Goal: Task Accomplishment & Management: Manage account settings

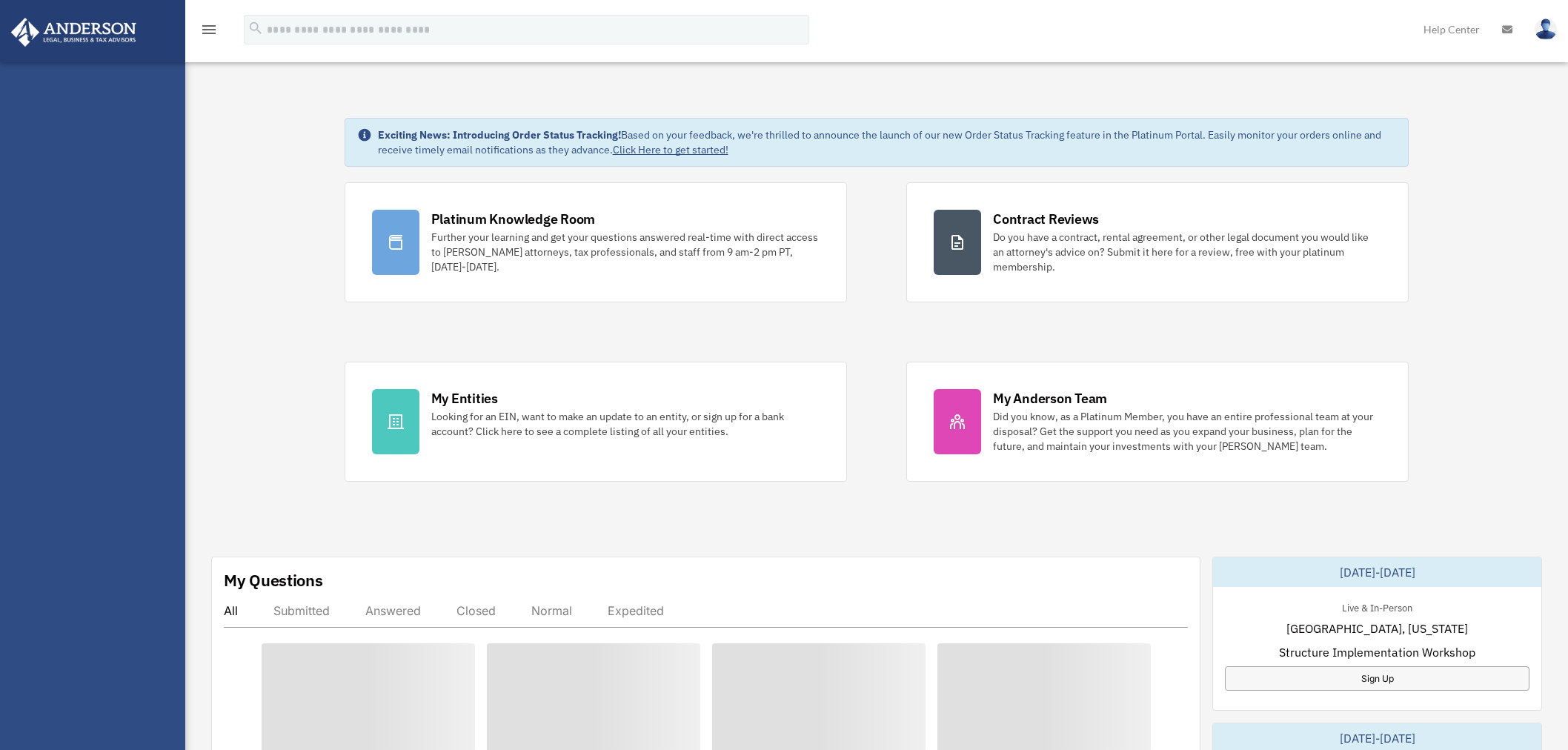
click at [897, 468] on div "Platinum Knowledge Room Further your learning and get your questions answered r…" at bounding box center [876, 333] width 1065 height 300
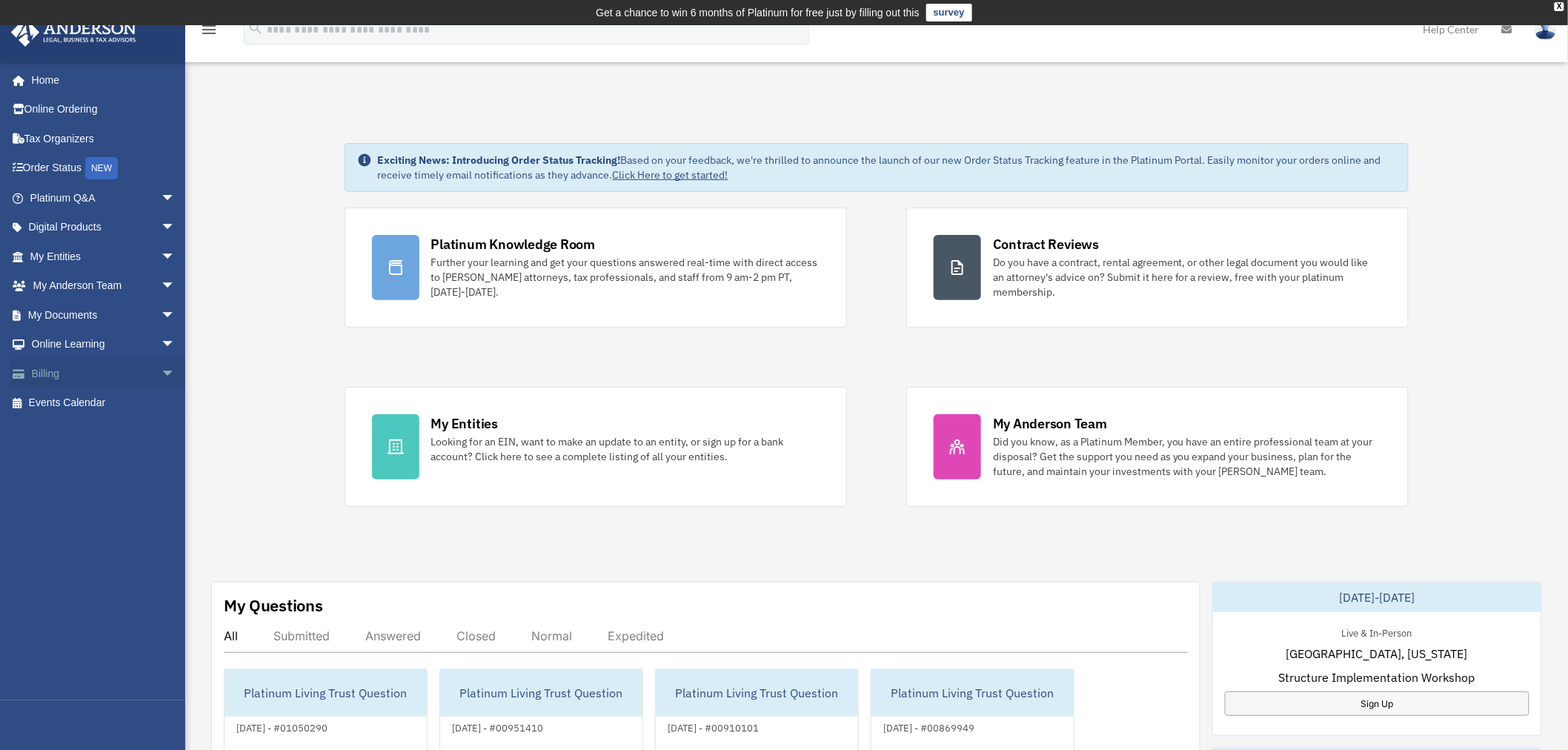
click at [161, 373] on span "arrow_drop_down" at bounding box center [176, 374] width 30 height 30
click at [91, 396] on link "$ Open Invoices" at bounding box center [109, 403] width 177 height 30
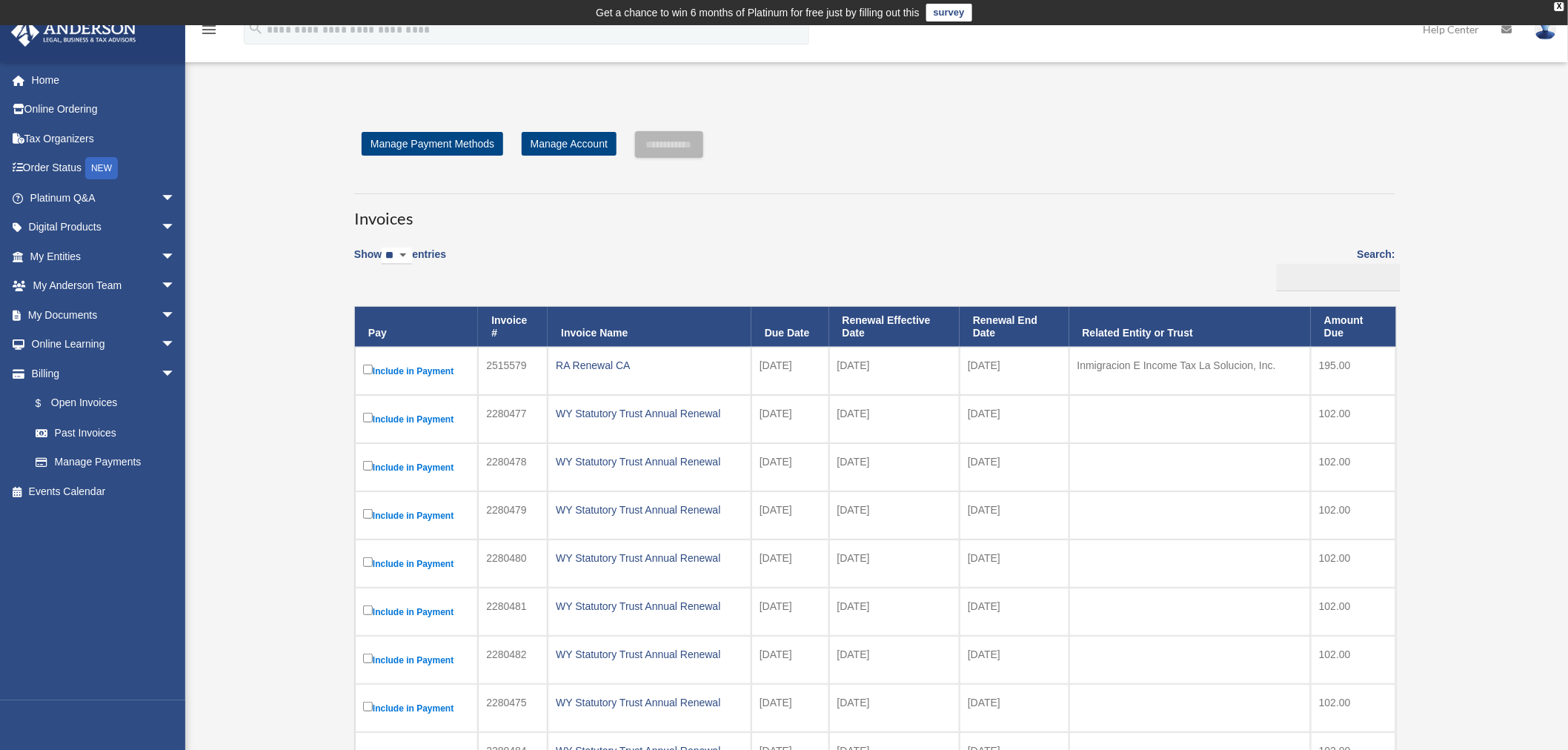
click at [1550, 31] on img at bounding box center [1546, 30] width 22 height 22
click at [1295, 130] on link "Logout" at bounding box center [1323, 129] width 149 height 30
